Goal: Find specific page/section: Find specific page/section

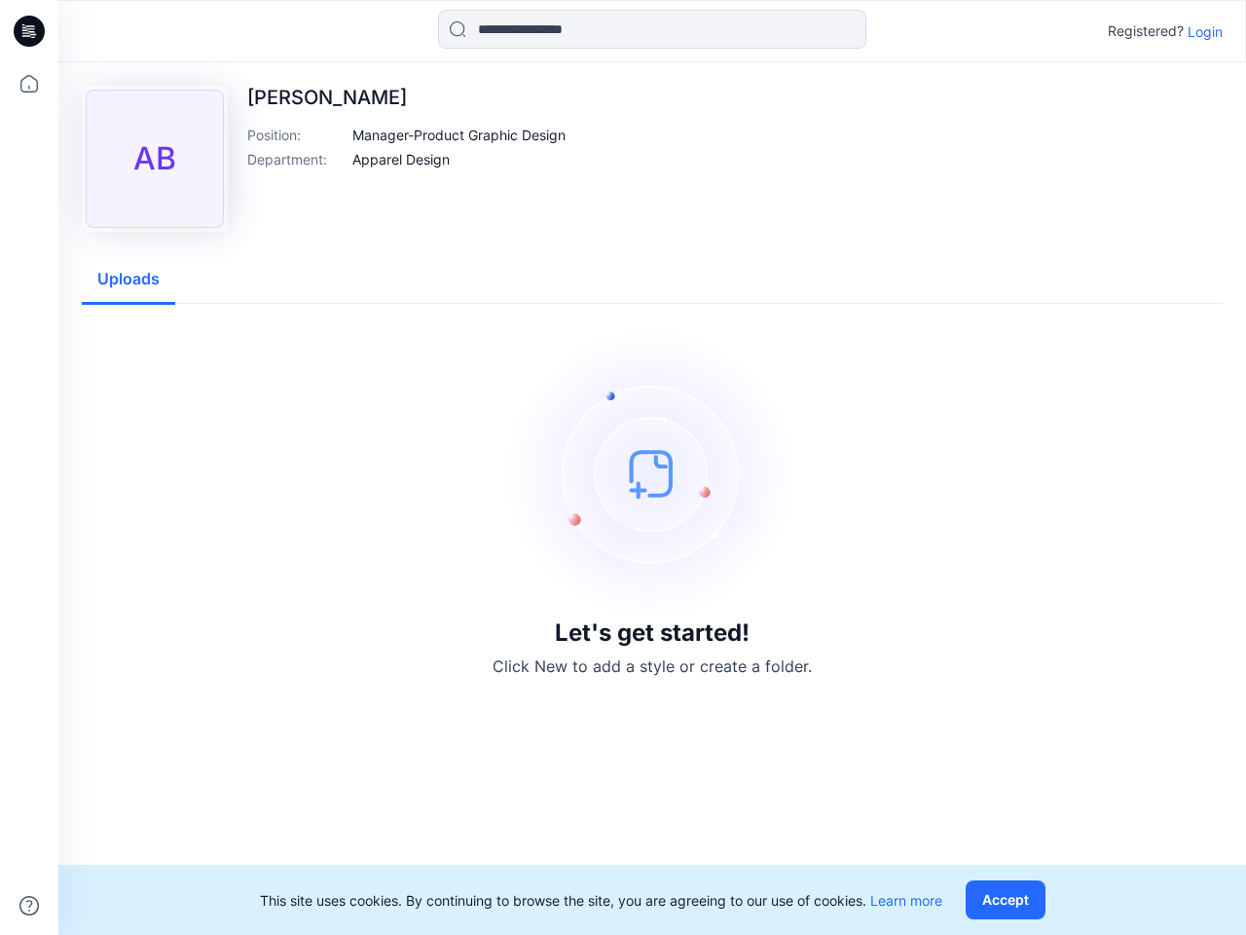
click at [623, 467] on img at bounding box center [652, 473] width 292 height 292
click at [30, 31] on icon at bounding box center [32, 31] width 8 height 1
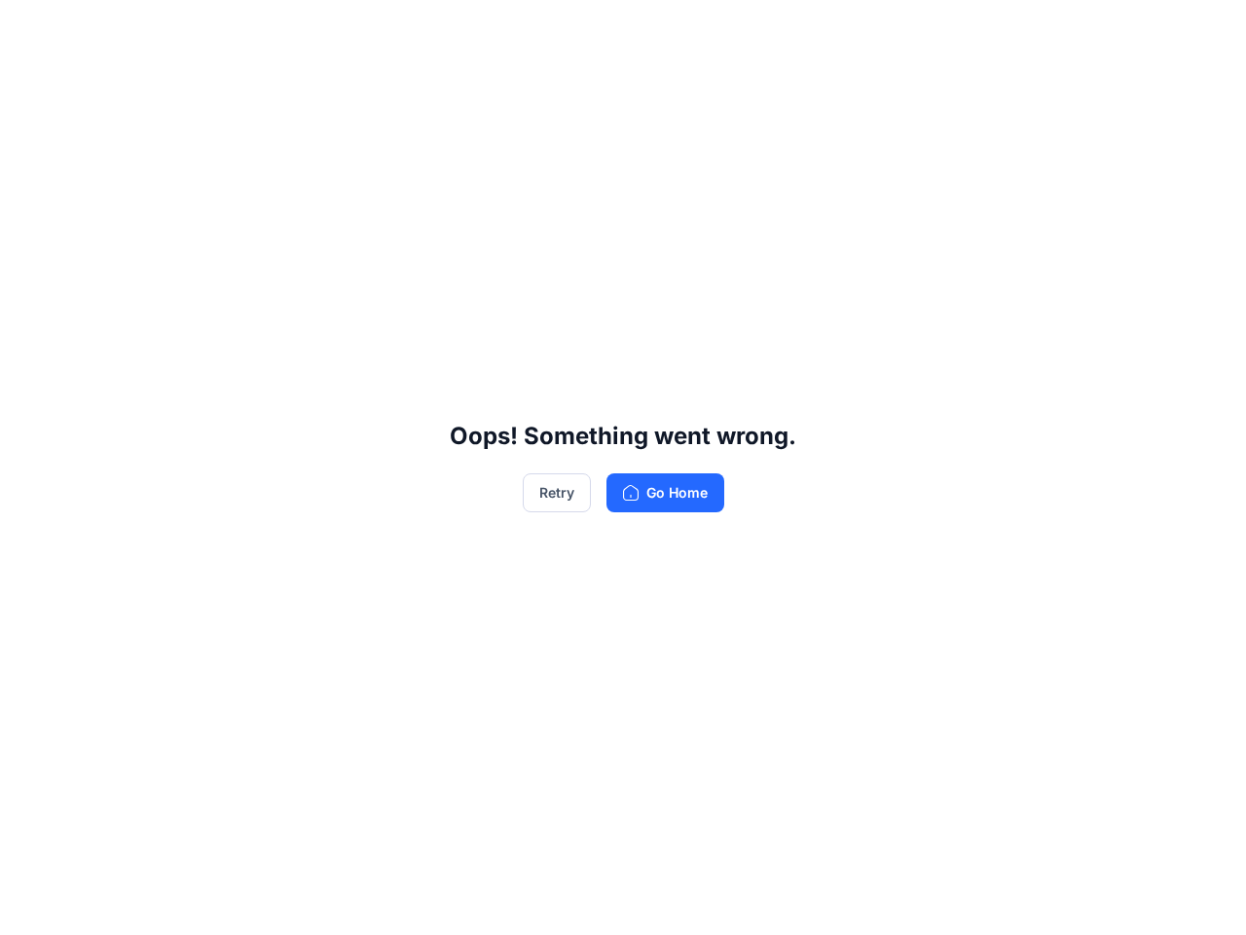
click at [29, 906] on div "Oops! Something went wrong. Retry Go Home" at bounding box center [623, 467] width 1246 height 935
click at [652, 29] on div "Oops! Something went wrong. Retry Go Home" at bounding box center [623, 467] width 1246 height 935
click at [1206, 31] on div "Oops! Something went wrong. Retry Go Home" at bounding box center [623, 467] width 1246 height 935
click at [460, 134] on div "Oops! Something went wrong. Retry Go Home" at bounding box center [623, 467] width 1246 height 935
click at [401, 159] on div "Oops! Something went wrong. Retry Go Home" at bounding box center [623, 467] width 1246 height 935
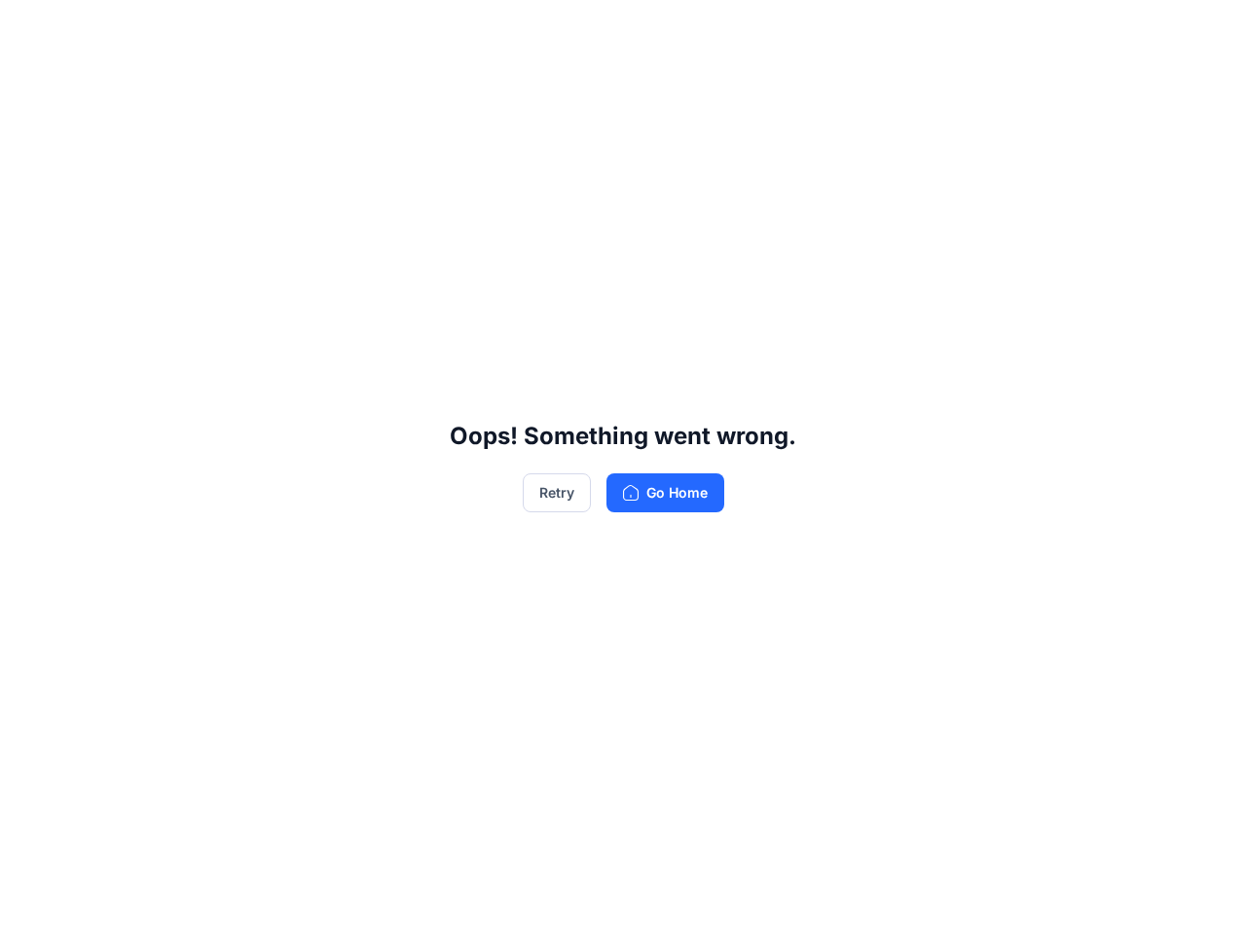
click at [129, 279] on div "Oops! Something went wrong. Retry Go Home" at bounding box center [623, 467] width 1246 height 935
click at [1010, 900] on div "Oops! Something went wrong. Retry Go Home" at bounding box center [623, 467] width 1246 height 935
